Goal: Information Seeking & Learning: Learn about a topic

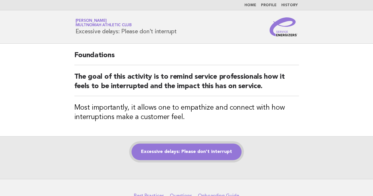
click at [227, 149] on link "Excessive delays: Please don't interrupt" at bounding box center [187, 152] width 110 height 17
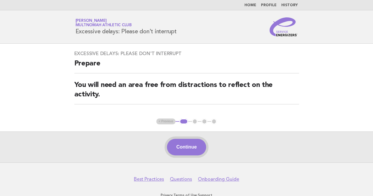
click at [191, 143] on button "Continue" at bounding box center [186, 147] width 39 height 17
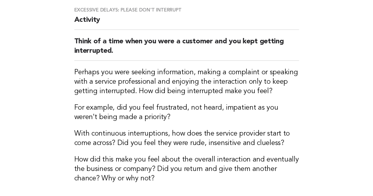
scroll to position [89, 0]
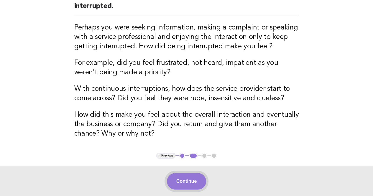
click at [193, 180] on button "Continue" at bounding box center [186, 181] width 39 height 17
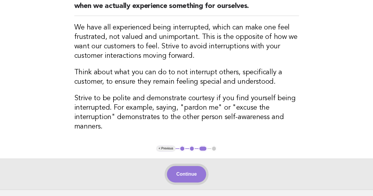
click at [192, 173] on button "Continue" at bounding box center [186, 174] width 39 height 17
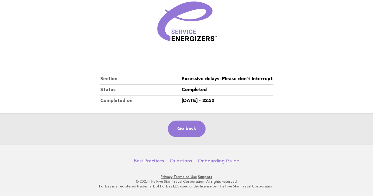
scroll to position [82, 0]
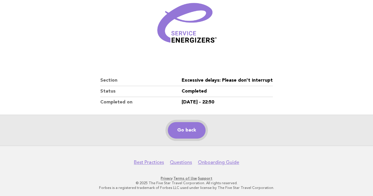
click at [194, 125] on link "Go back" at bounding box center [187, 130] width 38 height 17
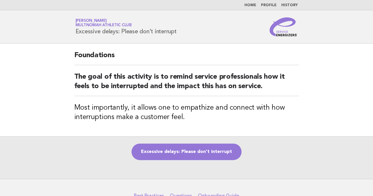
click at [250, 4] on link "Home" at bounding box center [251, 6] width 12 height 4
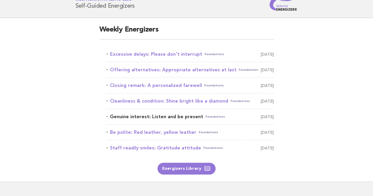
scroll to position [59, 0]
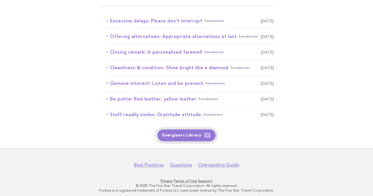
click at [189, 135] on link "Energizers Library" at bounding box center [187, 136] width 58 height 12
